Goal: Find specific page/section: Find specific page/section

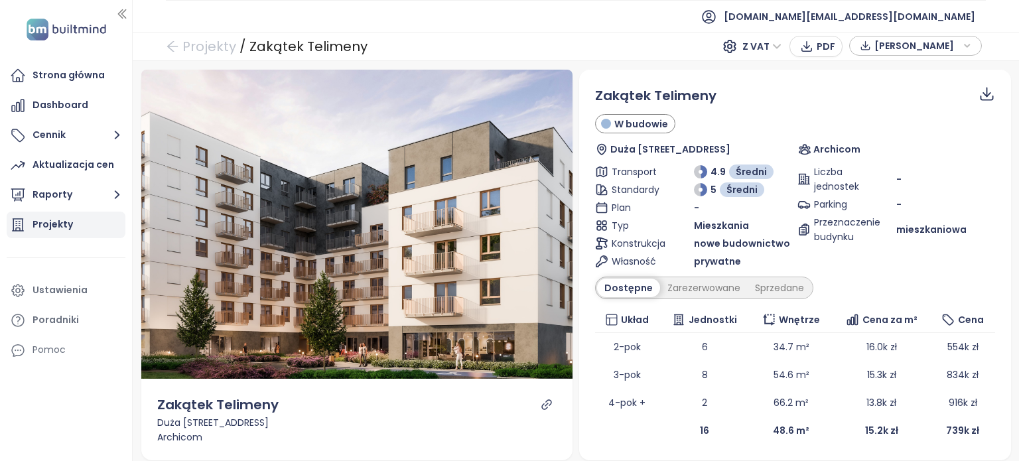
click at [64, 225] on div "Projekty" at bounding box center [53, 224] width 40 height 17
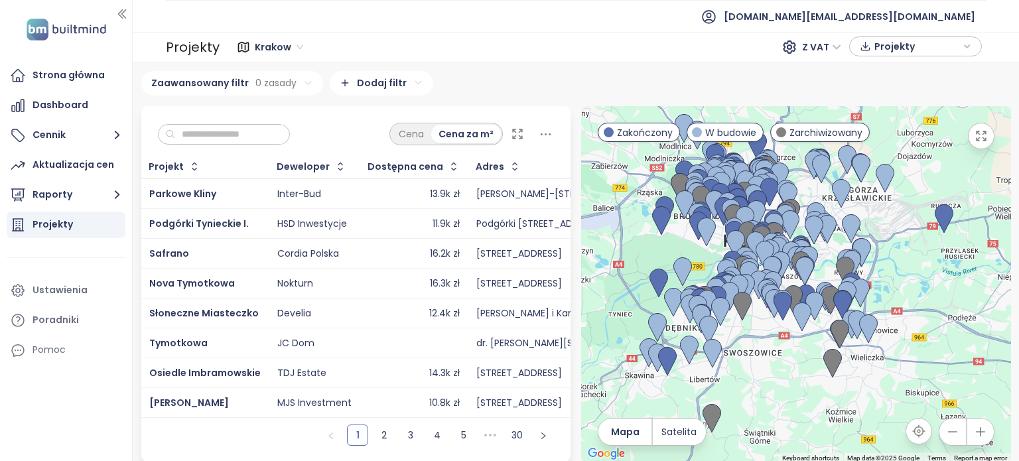
click at [511, 131] on icon at bounding box center [517, 133] width 13 height 13
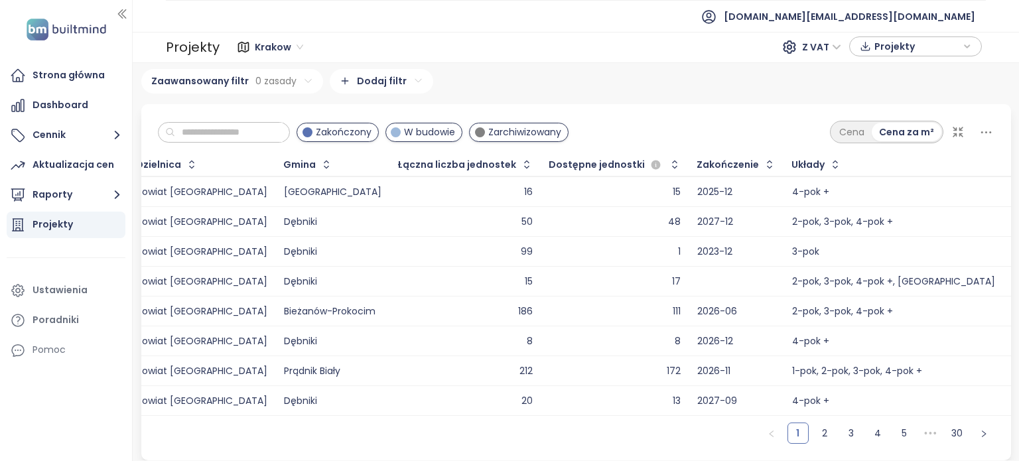
scroll to position [0, 355]
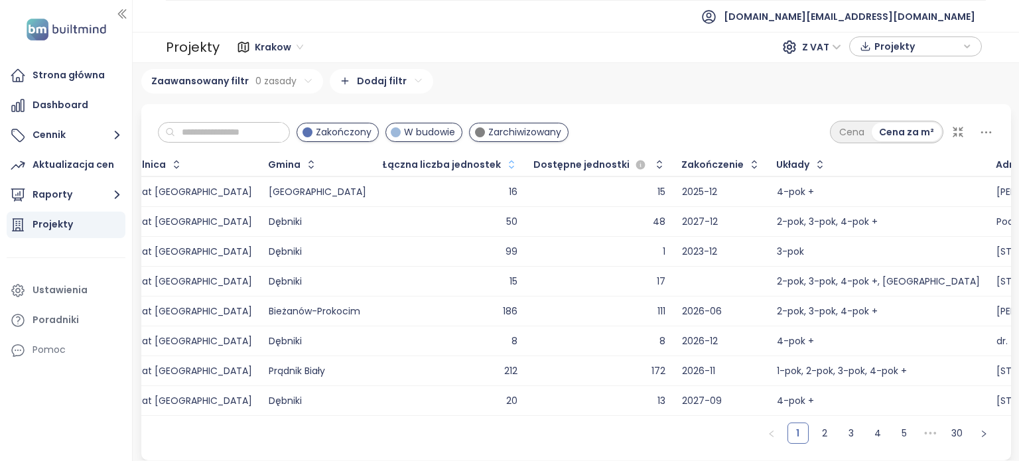
click at [505, 158] on icon "button" at bounding box center [511, 164] width 13 height 13
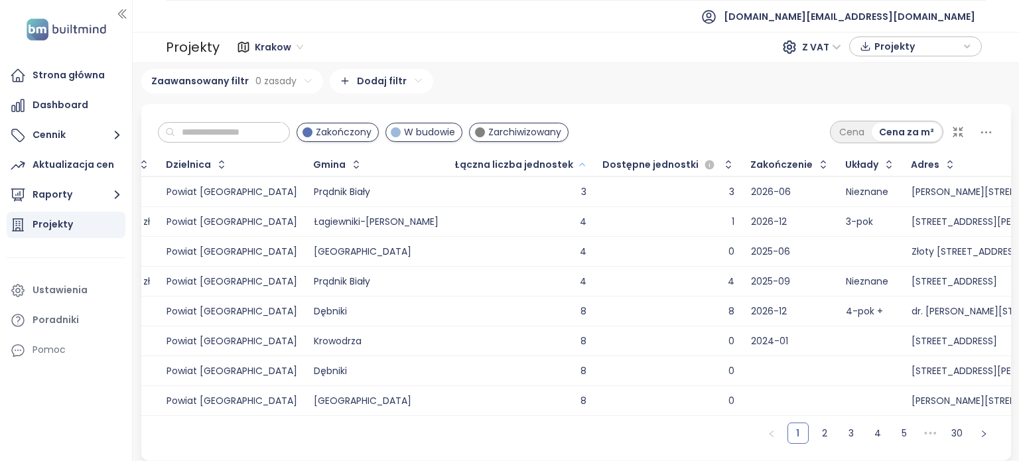
click at [579, 164] on icon "button" at bounding box center [581, 165] width 5 height 3
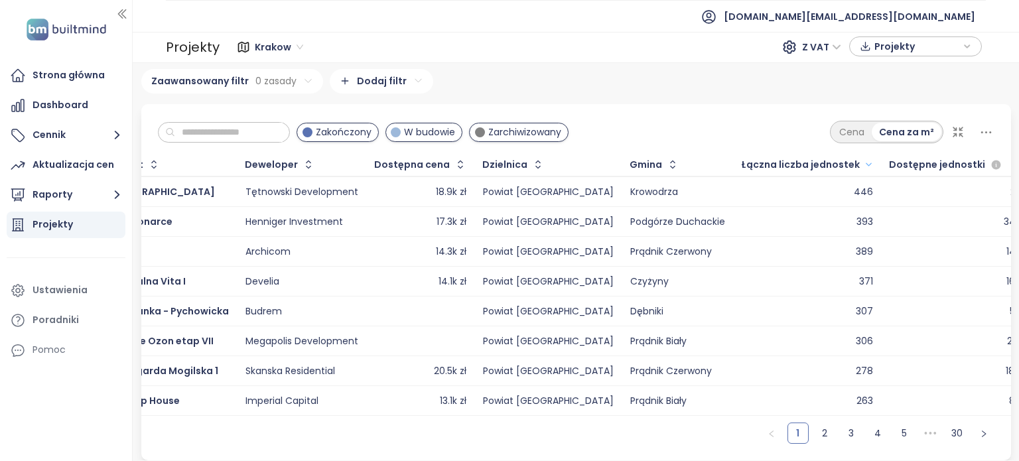
scroll to position [0, 0]
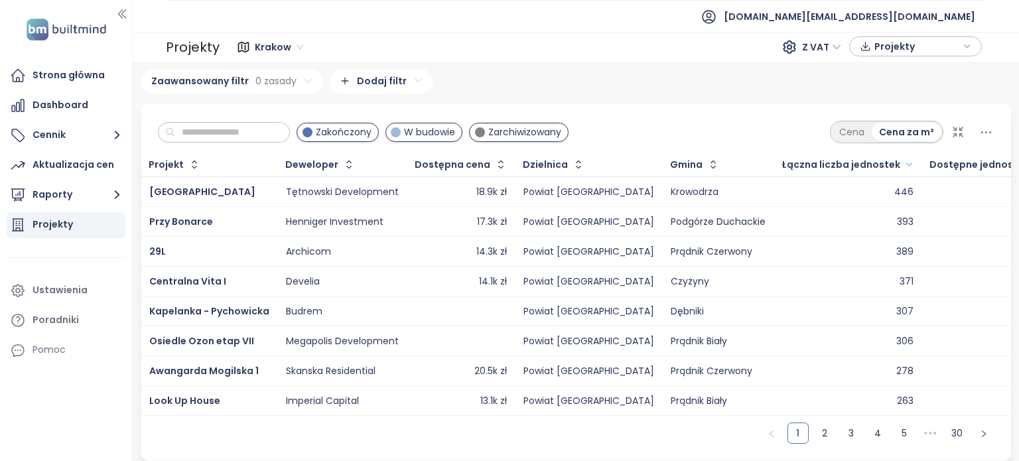
drag, startPoint x: 307, startPoint y: 302, endPoint x: 276, endPoint y: 305, distance: 31.3
click at [278, 305] on td "Budrem" at bounding box center [342, 312] width 129 height 30
click at [818, 435] on link "2" at bounding box center [825, 433] width 20 height 20
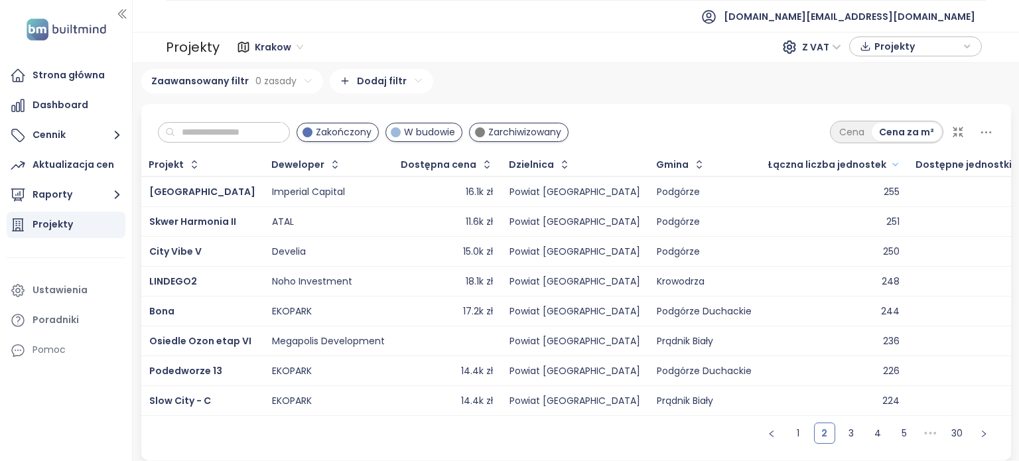
click at [269, 129] on input "text" at bounding box center [229, 133] width 108 height 20
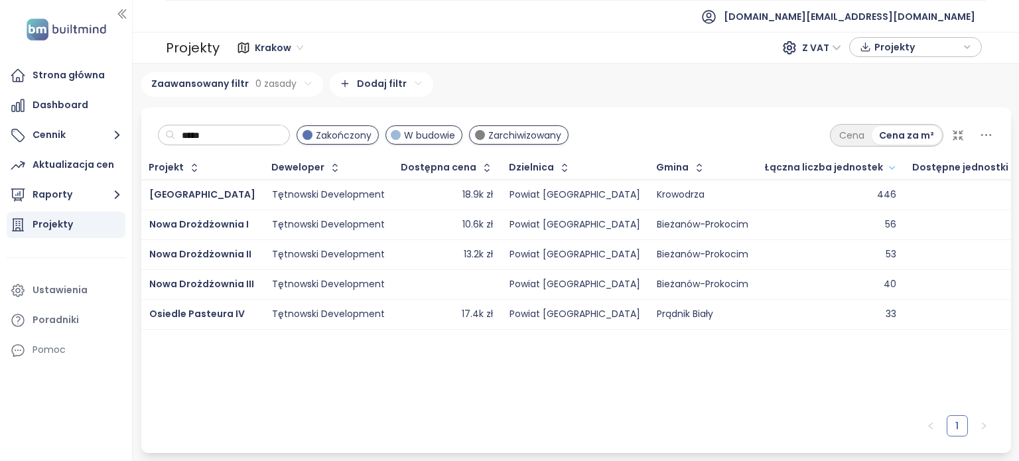
type input "*****"
